Goal: Transaction & Acquisition: Subscribe to service/newsletter

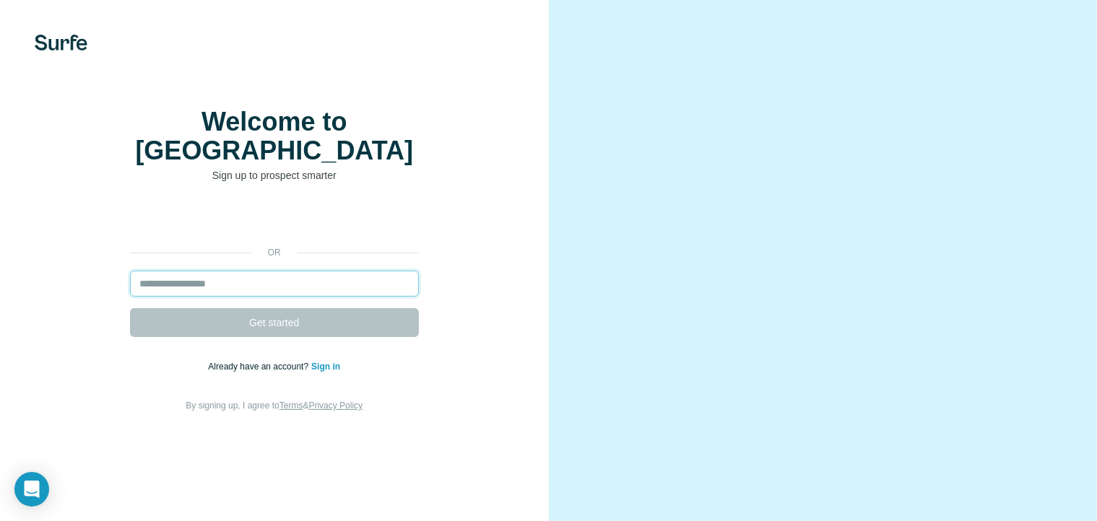
click at [168, 297] on input "email" at bounding box center [274, 284] width 289 height 26
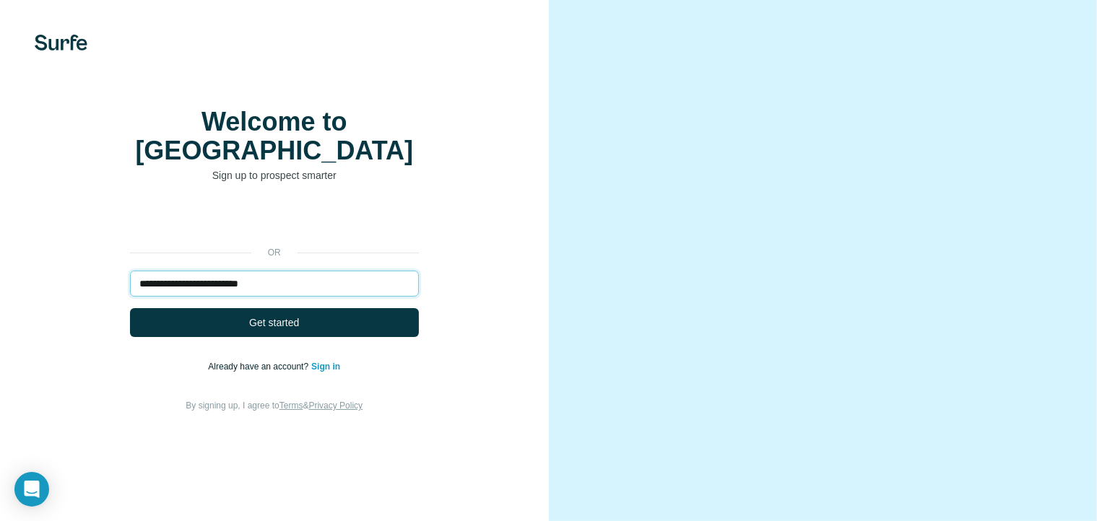
type input "**********"
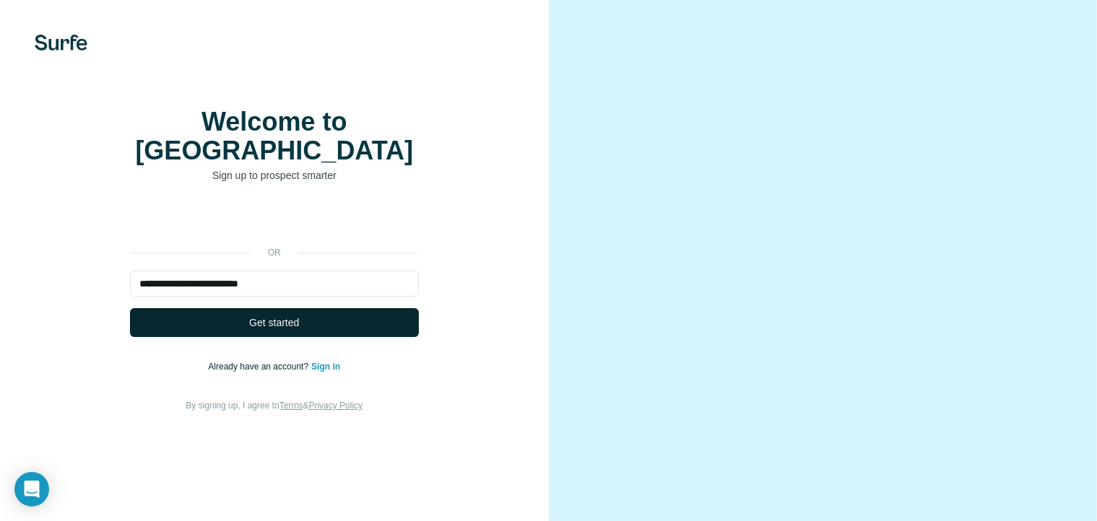
click at [173, 337] on button "Get started" at bounding box center [274, 322] width 289 height 29
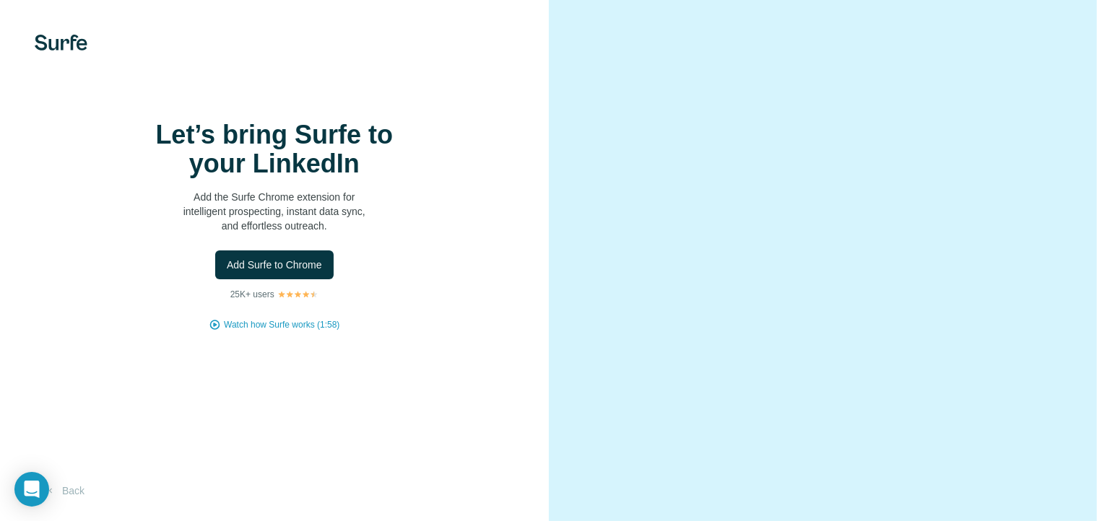
click at [456, 217] on div "Let’s bring Surfe to your LinkedIn Add the Surfe Chrome extension for intellige…" at bounding box center [274, 226] width 491 height 211
click at [488, 280] on div "Add Surfe to Chrome" at bounding box center [274, 265] width 491 height 29
click at [256, 332] on span "Watch how Surfe works (1:58)" at bounding box center [282, 325] width 116 height 13
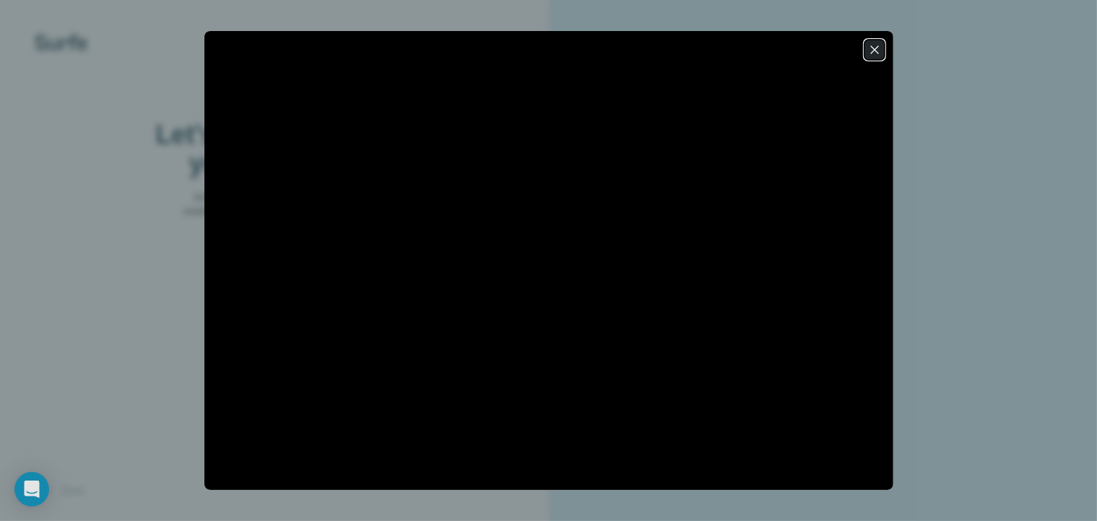
click at [870, 46] on icon "button" at bounding box center [874, 50] width 14 height 14
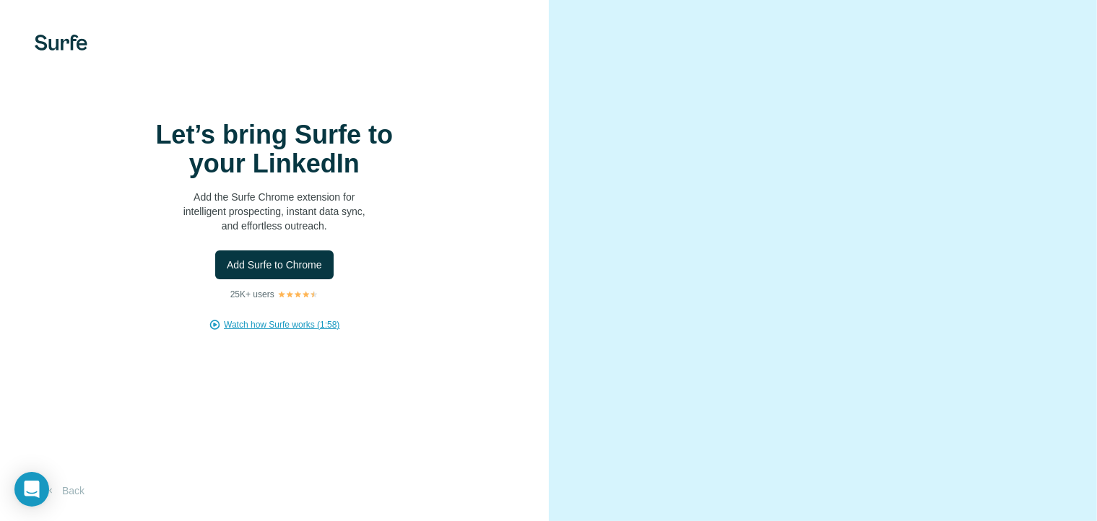
click at [506, 240] on div "Let’s bring Surfe to your LinkedIn Add the Surfe Chrome extension for intellige…" at bounding box center [274, 226] width 491 height 211
